Goal: Transaction & Acquisition: Purchase product/service

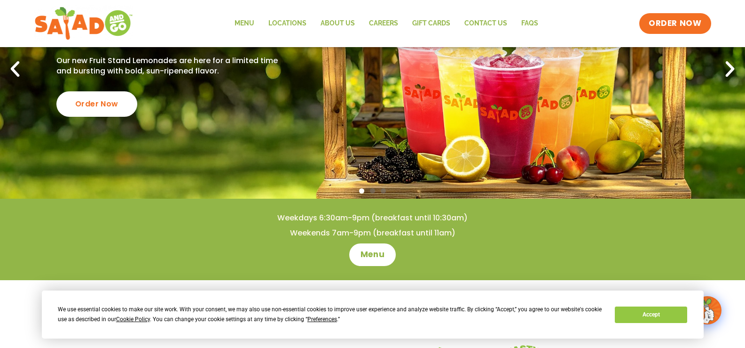
scroll to position [188, 0]
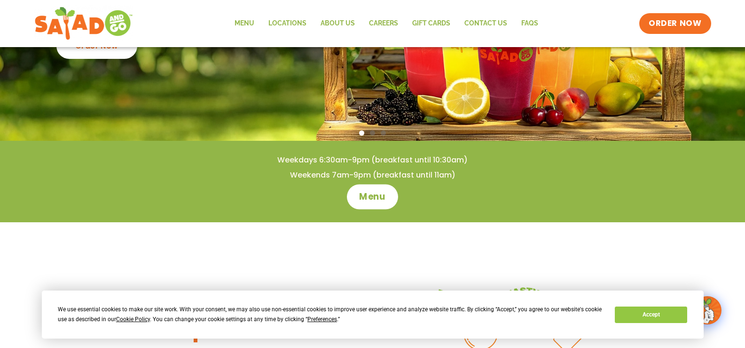
click at [378, 200] on span "Menu" at bounding box center [372, 196] width 27 height 12
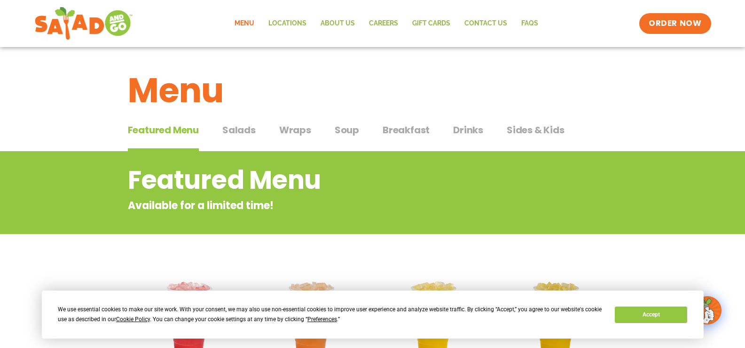
click at [244, 128] on span "Salads" at bounding box center [238, 130] width 33 height 14
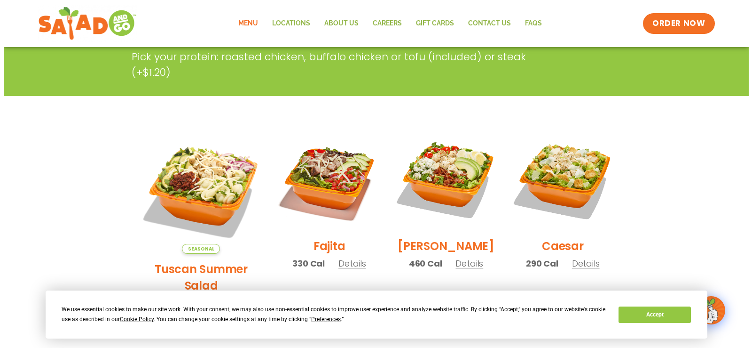
scroll to position [188, 0]
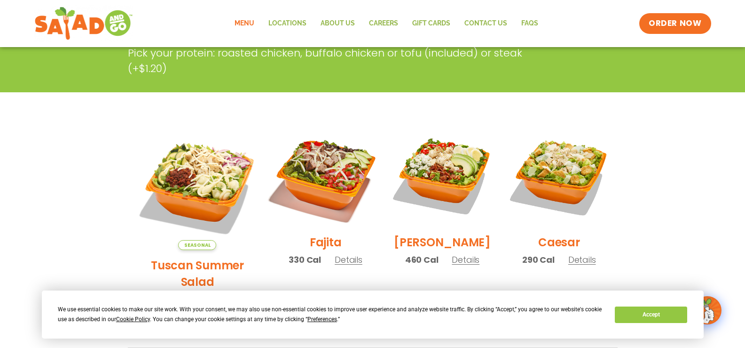
click at [319, 189] on img at bounding box center [325, 175] width 120 height 120
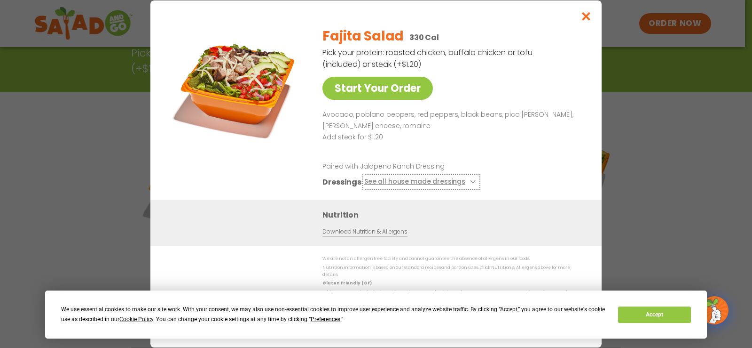
click at [384, 184] on button "See all house made dressings" at bounding box center [421, 182] width 114 height 12
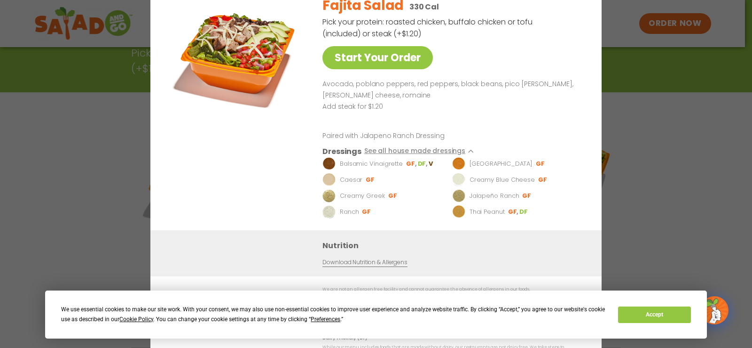
click at [352, 182] on p "Caesar" at bounding box center [351, 179] width 23 height 9
click at [385, 67] on link "Start Your Order" at bounding box center [378, 57] width 111 height 23
